Goal: Navigation & Orientation: Find specific page/section

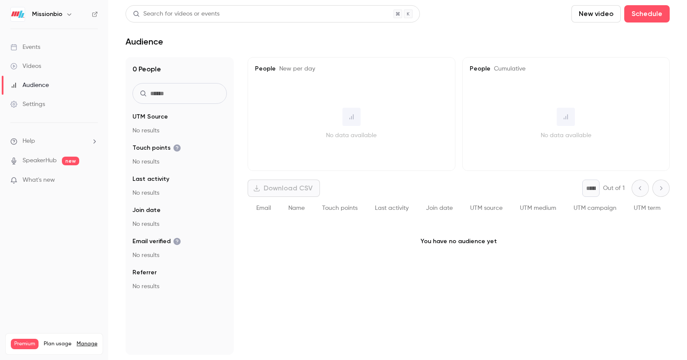
click at [35, 179] on span "What's new" at bounding box center [39, 180] width 32 height 9
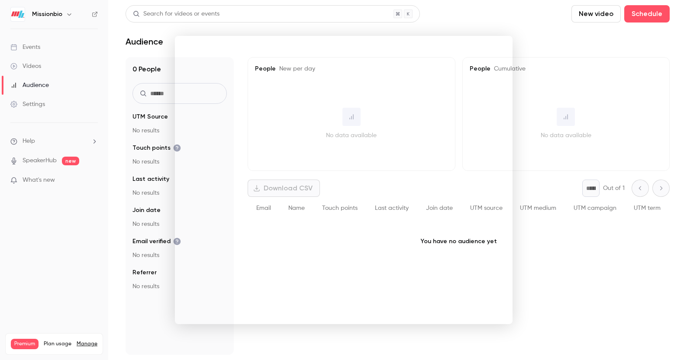
click at [580, 252] on div at bounding box center [343, 180] width 687 height 360
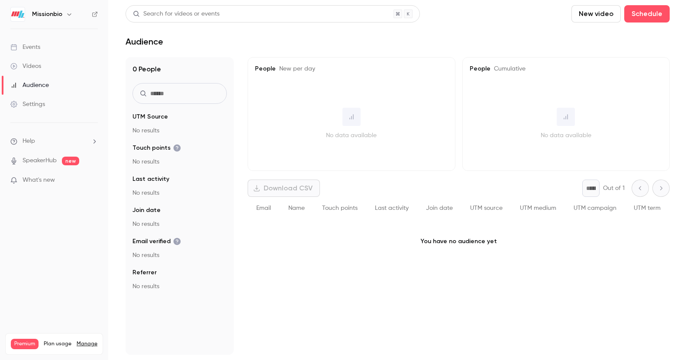
click at [41, 49] on link "Events" at bounding box center [54, 47] width 108 height 19
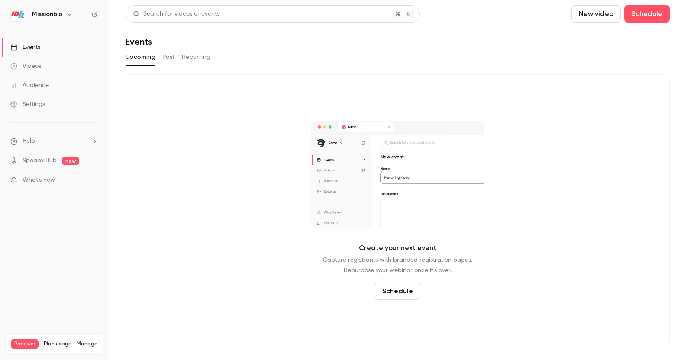
click at [32, 64] on div "Videos" at bounding box center [25, 66] width 31 height 9
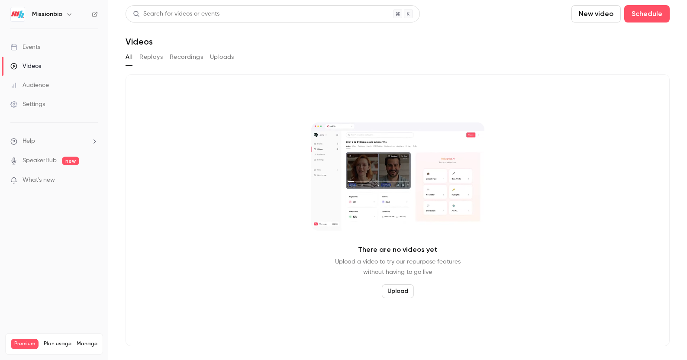
click at [222, 56] on button "Uploads" at bounding box center [222, 57] width 24 height 14
